Goal: Information Seeking & Learning: Understand process/instructions

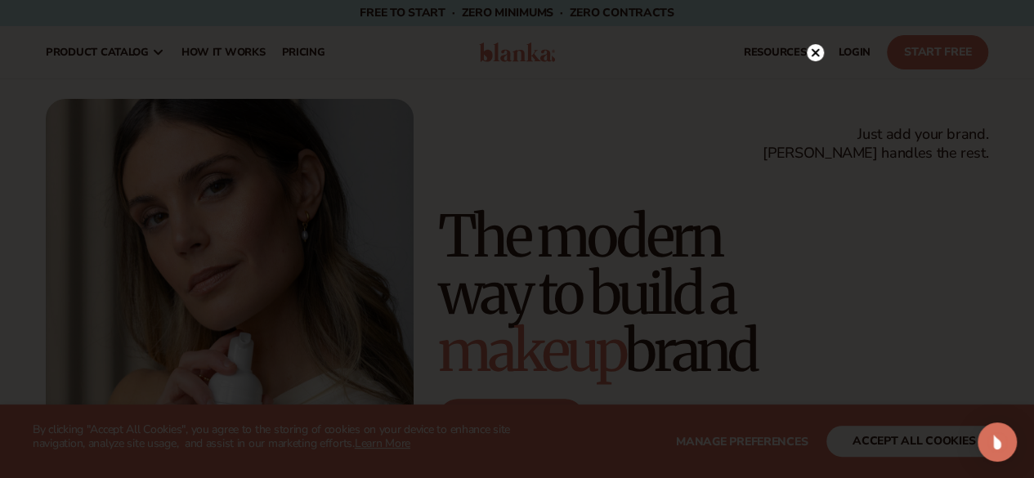
click at [817, 53] on circle at bounding box center [815, 52] width 17 height 17
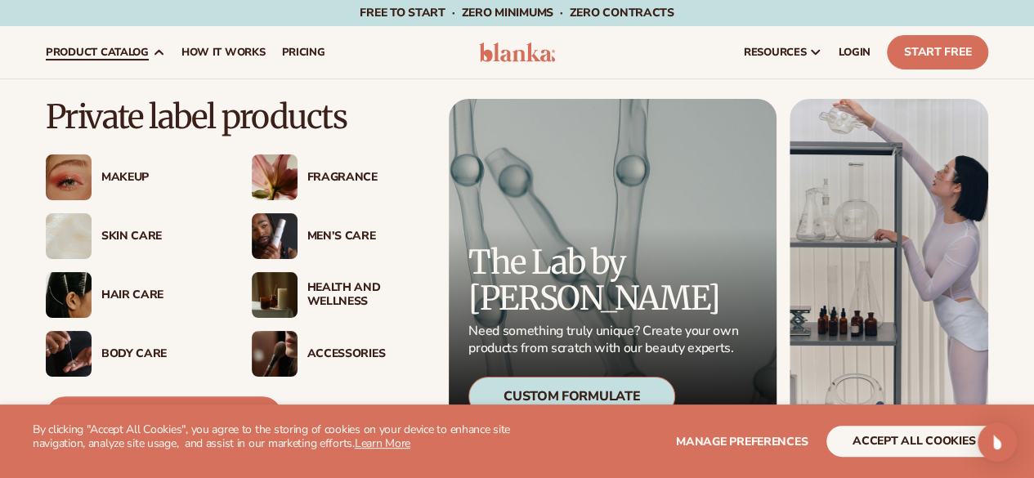
click at [82, 235] on img at bounding box center [69, 236] width 46 height 46
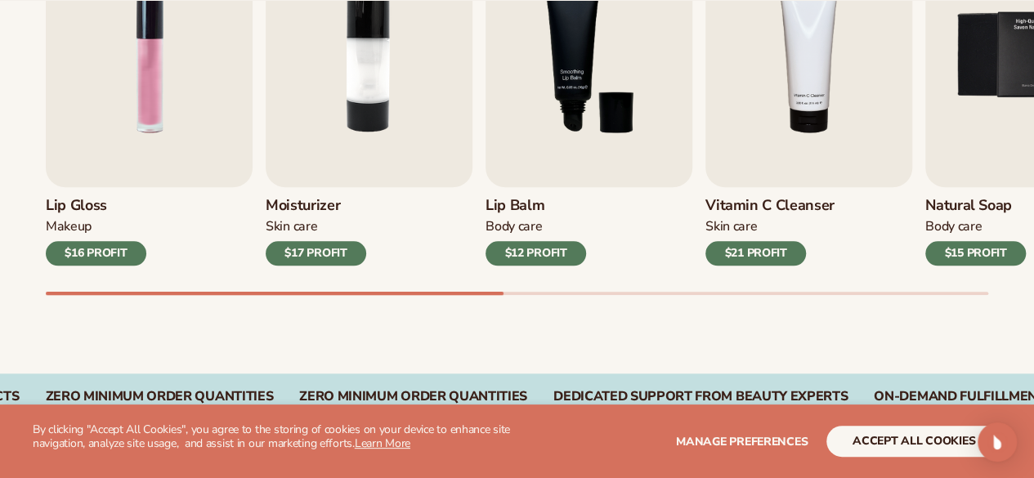
scroll to position [654, 0]
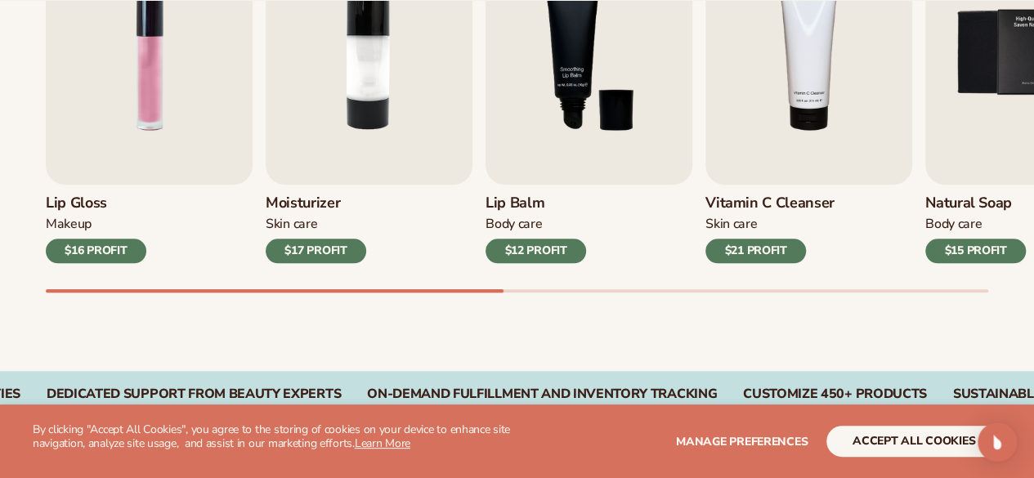
click at [25, 199] on div "Best sellers Private label products to start your beauty and self care line tod…" at bounding box center [517, 78] width 1034 height 586
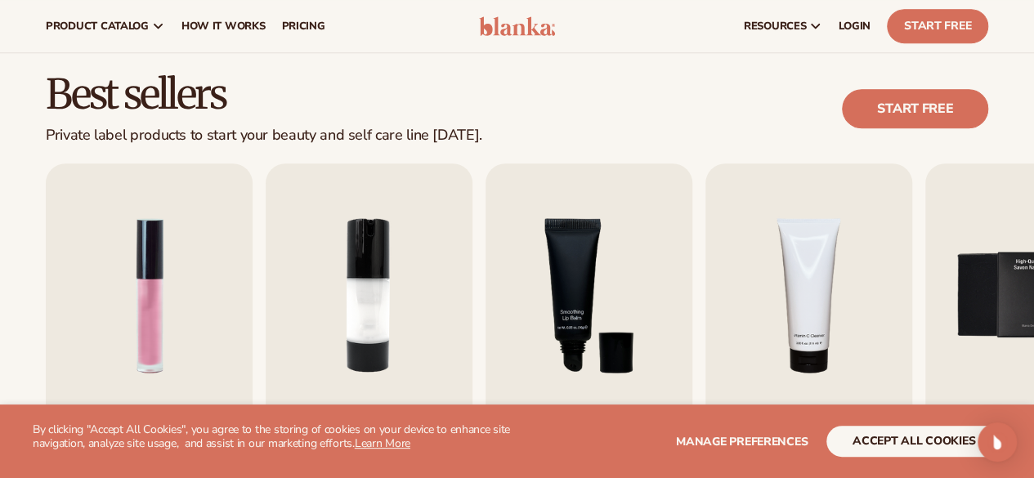
scroll to position [409, 0]
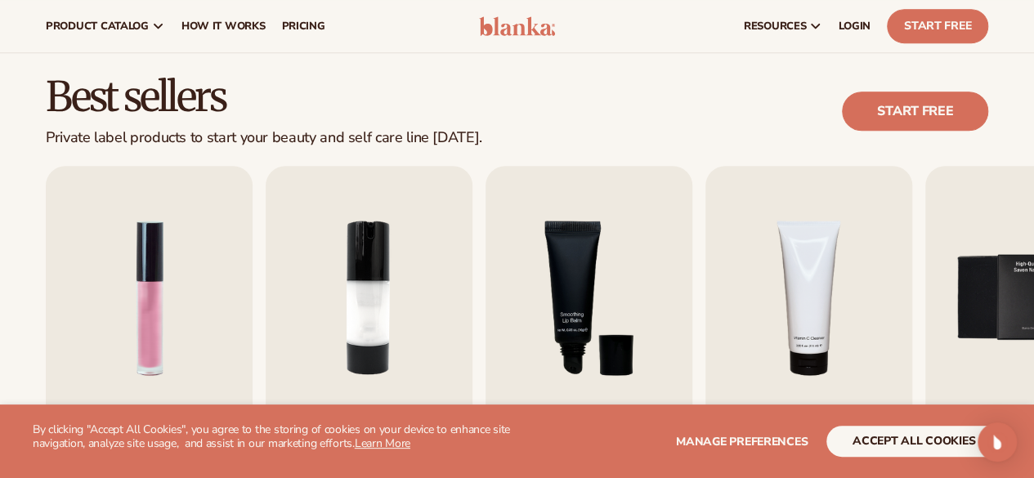
click at [22, 199] on div "Best sellers Private label products to start your beauty and self care line tod…" at bounding box center [517, 323] width 1034 height 586
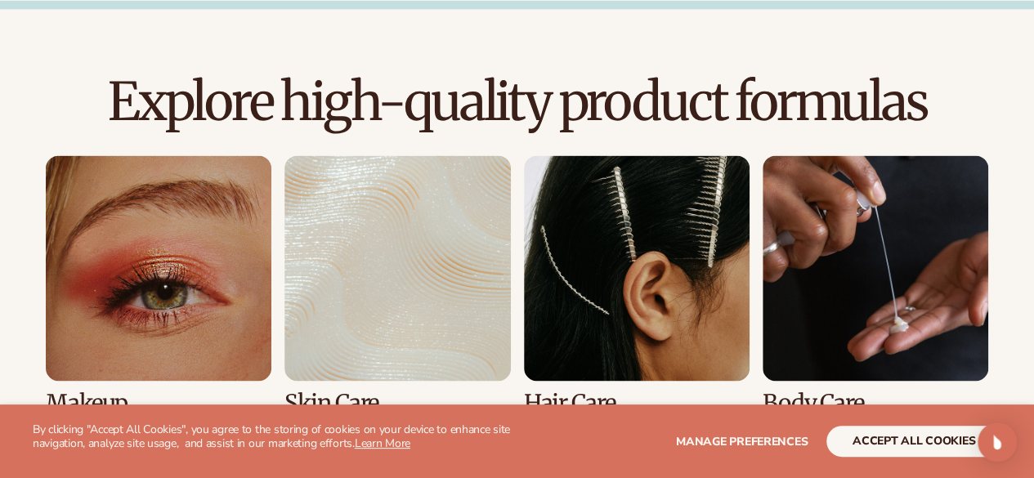
scroll to position [1226, 0]
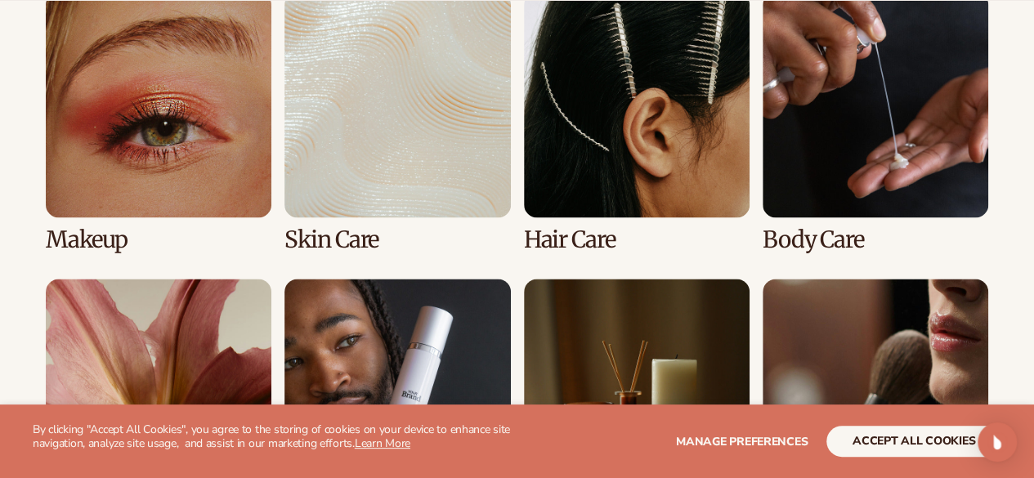
click at [378, 145] on link "2 / 8" at bounding box center [397, 122] width 226 height 261
click at [354, 140] on link "2 / 8" at bounding box center [397, 122] width 226 height 261
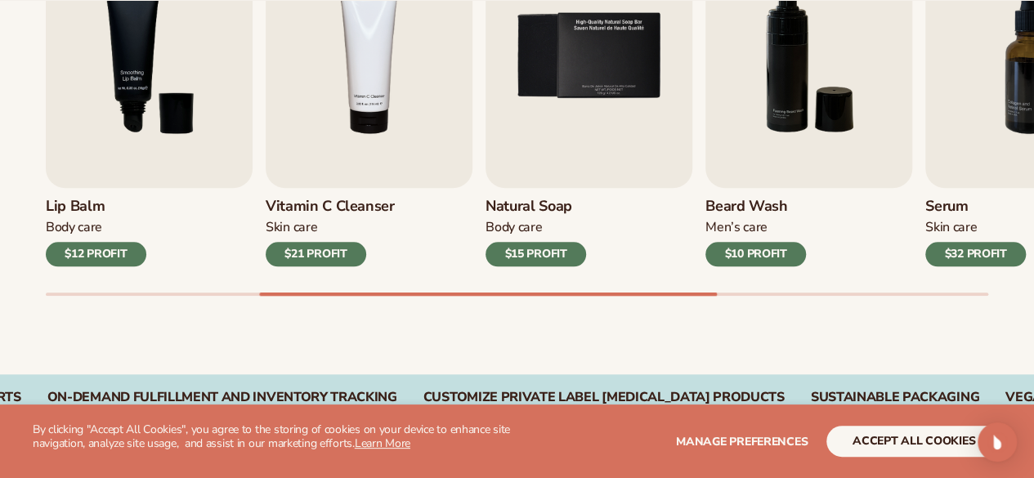
scroll to position [654, 0]
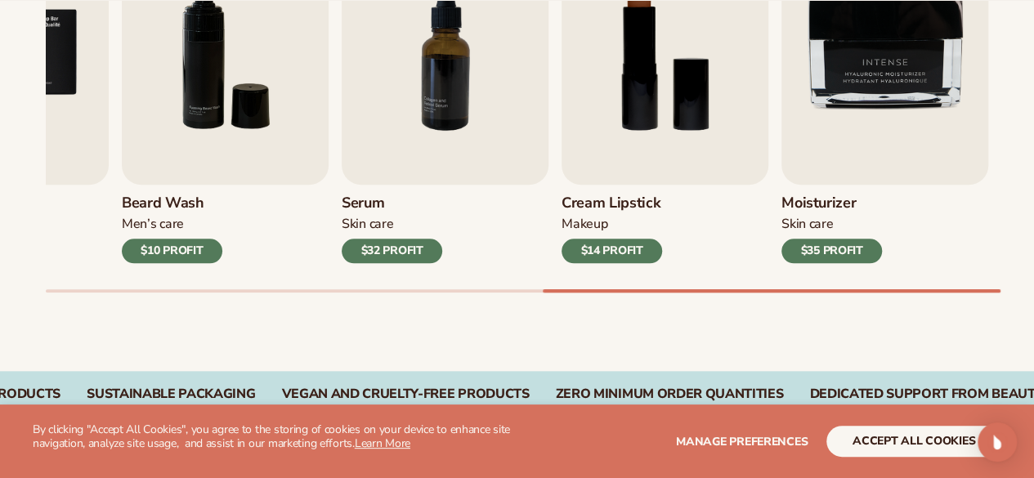
click at [859, 242] on div "$35 PROFIT" at bounding box center [831, 251] width 101 height 25
click at [857, 247] on div "$35 PROFIT" at bounding box center [831, 251] width 101 height 25
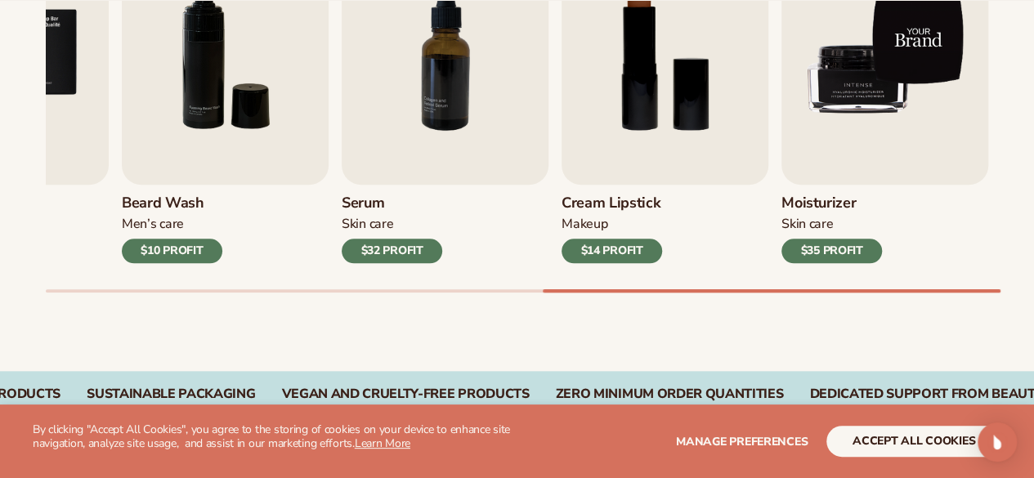
click at [826, 68] on img "9 / 9" at bounding box center [884, 53] width 207 height 264
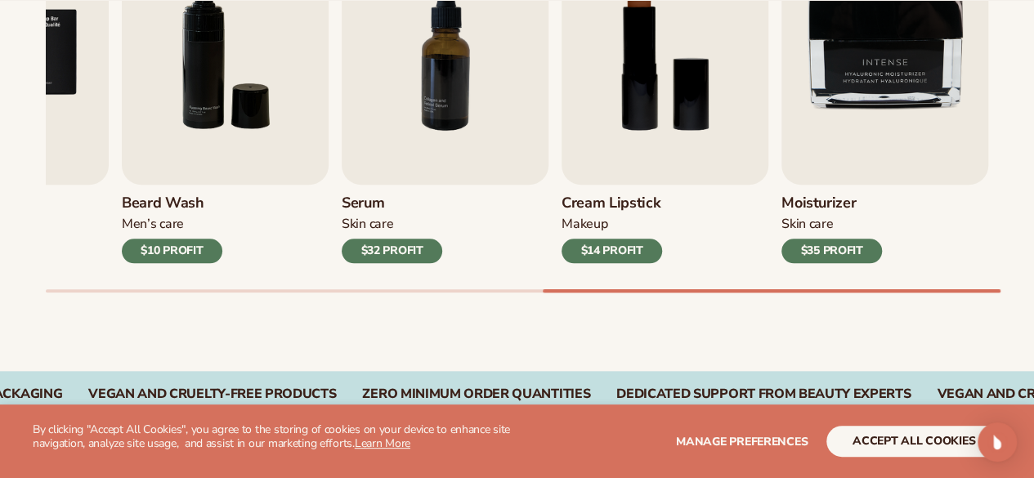
click at [838, 247] on div "$35 PROFIT" at bounding box center [831, 251] width 101 height 25
click at [838, 246] on div "$35 PROFIT" at bounding box center [831, 251] width 101 height 25
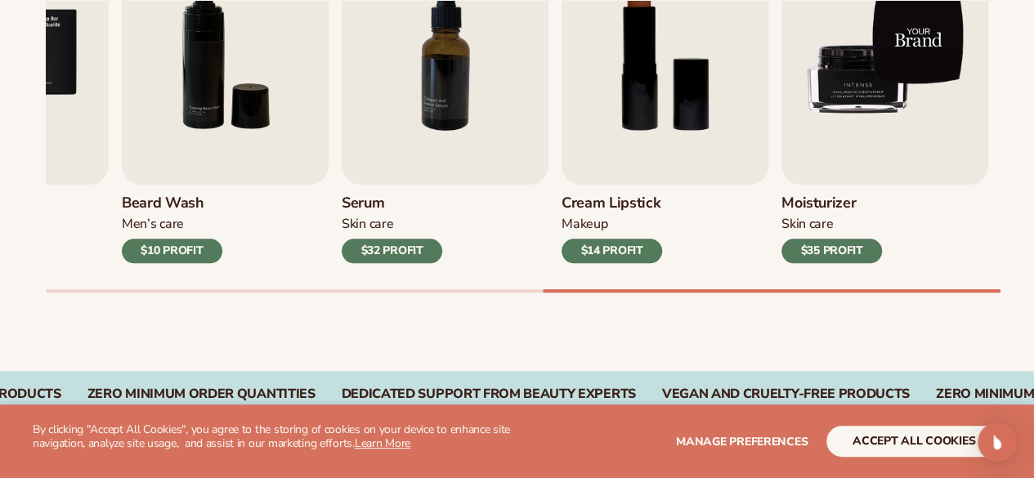
click at [816, 140] on img "9 / 9" at bounding box center [884, 53] width 207 height 264
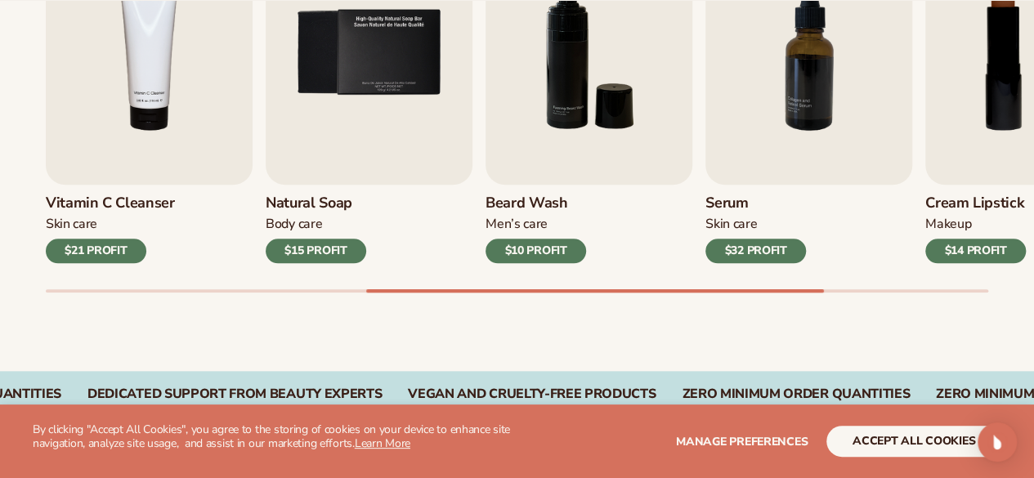
click at [332, 326] on div "Best sellers Private label skin care products to start your beauty and self car…" at bounding box center [517, 78] width 1034 height 586
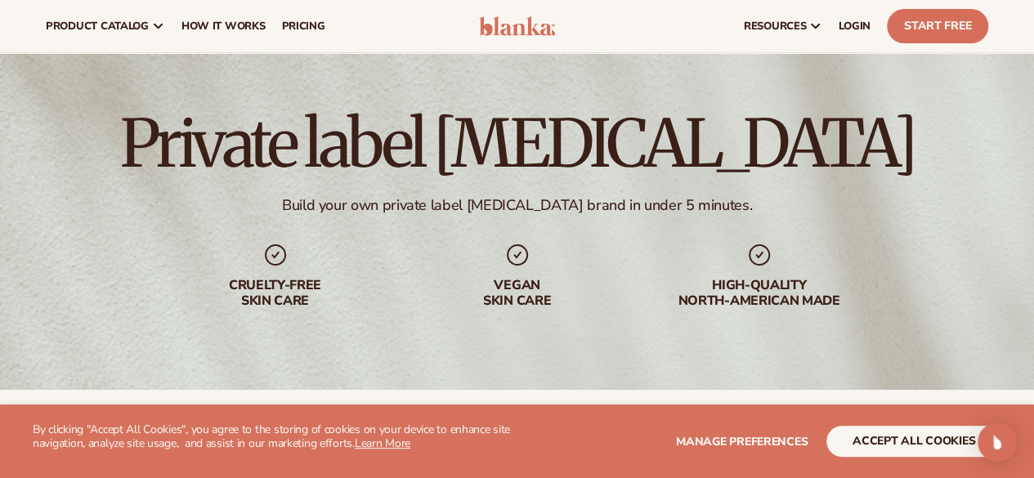
scroll to position [0, 0]
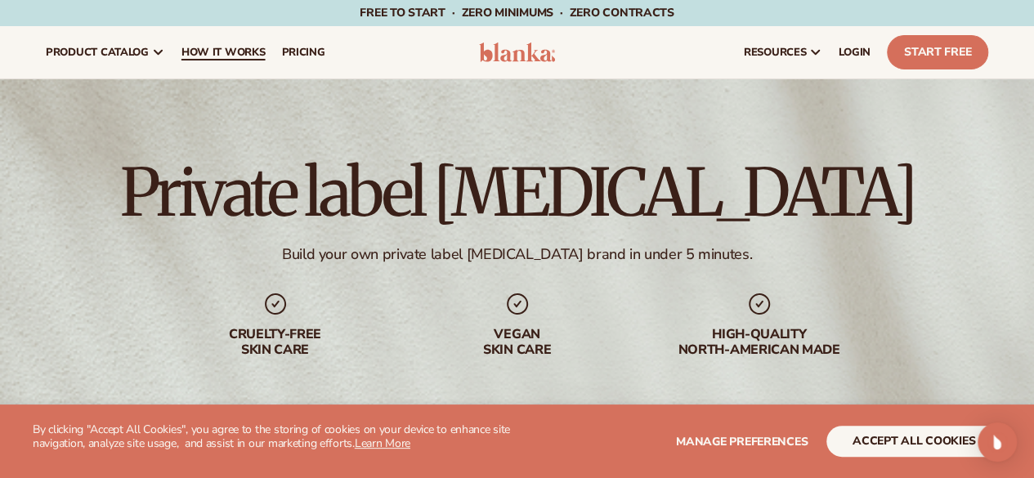
click at [252, 50] on span "How It Works" at bounding box center [223, 52] width 84 height 13
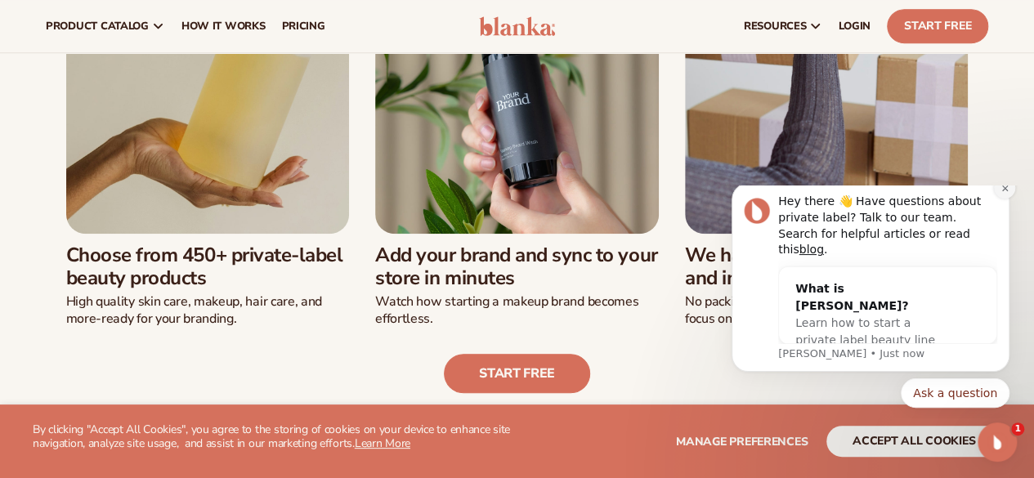
click at [1010, 199] on button "Dismiss notification" at bounding box center [1004, 187] width 21 height 21
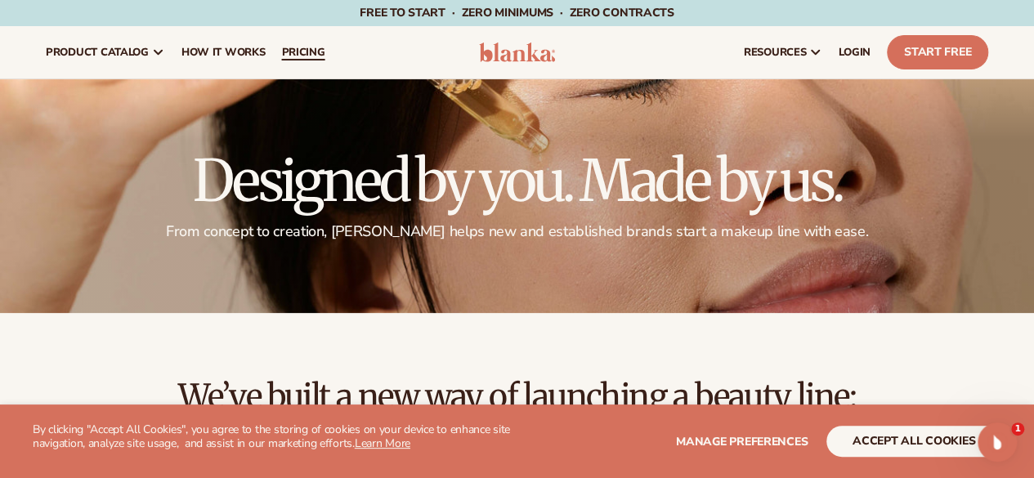
click at [305, 52] on span "pricing" at bounding box center [302, 52] width 43 height 13
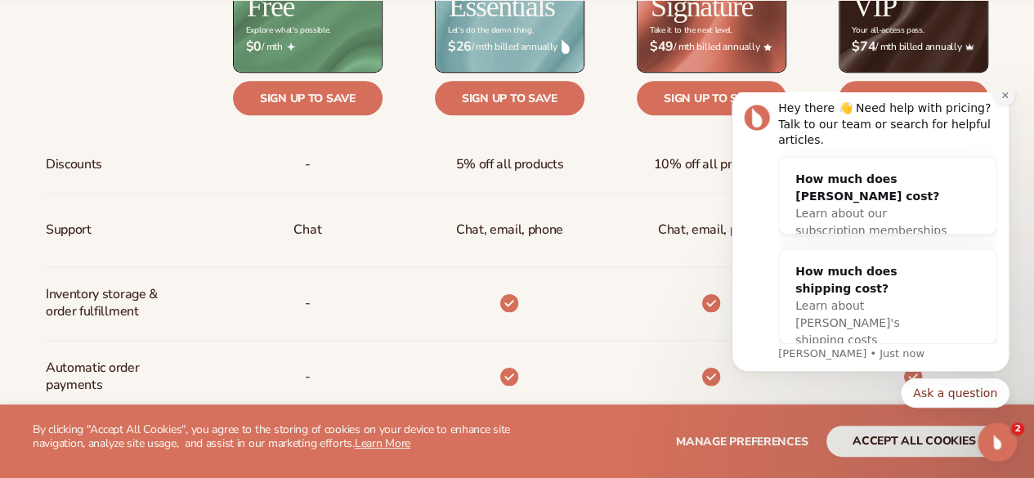
click at [1007, 97] on icon "Dismiss notification" at bounding box center [1004, 95] width 6 height 6
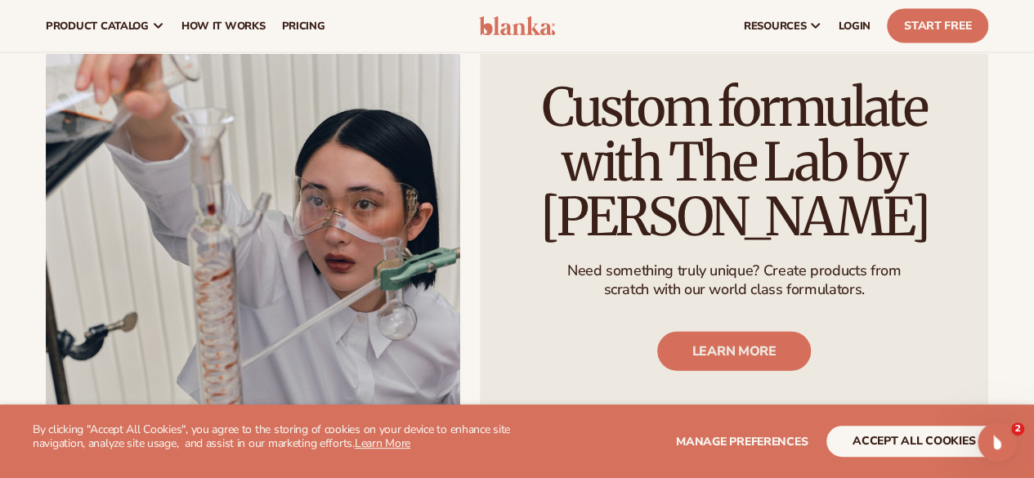
scroll to position [1471, 0]
